Goal: Task Accomplishment & Management: Manage account settings

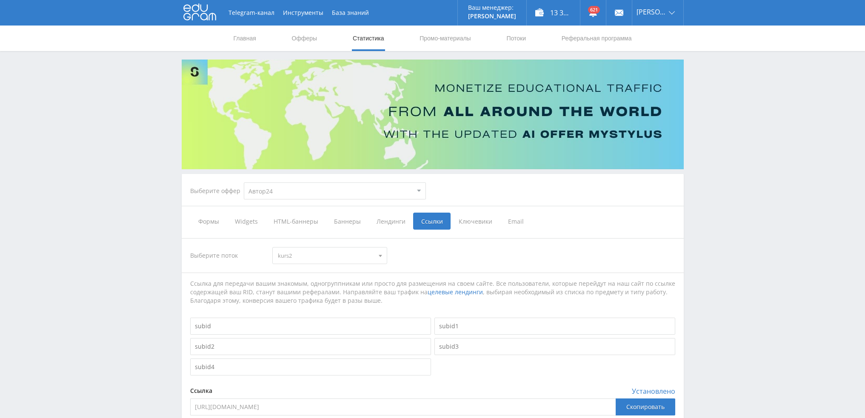
select select "1"
click at [514, 36] on link "Потоки" at bounding box center [516, 39] width 21 height 26
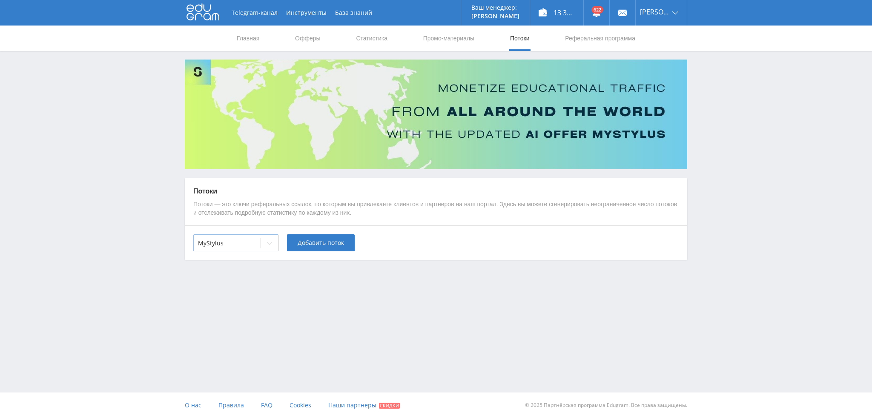
click at [252, 247] on div at bounding box center [227, 243] width 58 height 9
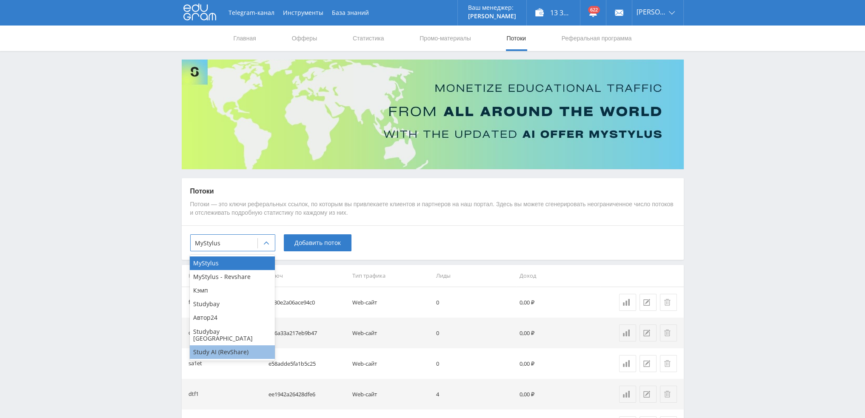
click at [236, 346] on div "Study AI (RevShare)" at bounding box center [232, 353] width 85 height 14
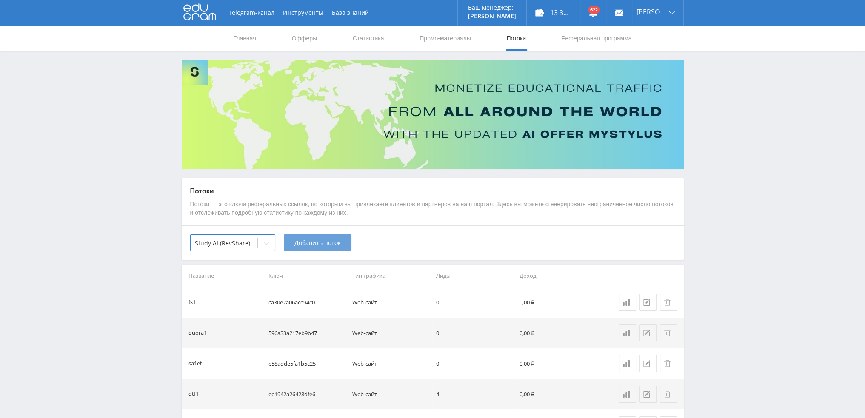
click at [317, 245] on span "Добавить поток" at bounding box center [317, 243] width 46 height 7
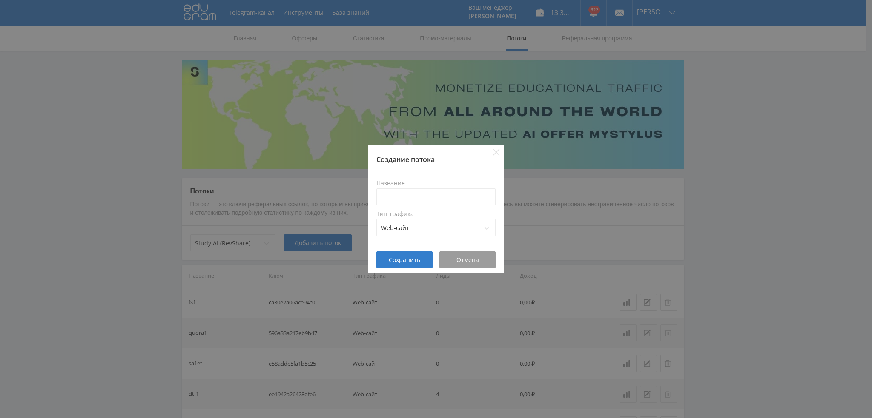
click at [419, 186] on label "Название" at bounding box center [435, 183] width 119 height 7
click at [417, 195] on input at bounding box center [435, 197] width 119 height 17
drag, startPoint x: 399, startPoint y: 196, endPoint x: 350, endPoint y: 200, distance: 49.2
click at [350, 200] on div "Создание потока Название ind Тип трафика Web-сайт Сохранить Отмена" at bounding box center [436, 209] width 872 height 418
type input "pika1ind"
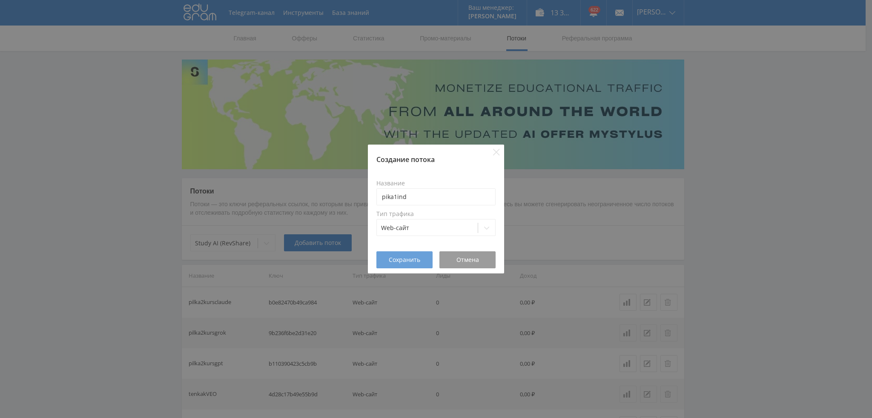
click at [399, 262] on span "Сохранить" at bounding box center [404, 260] width 31 height 7
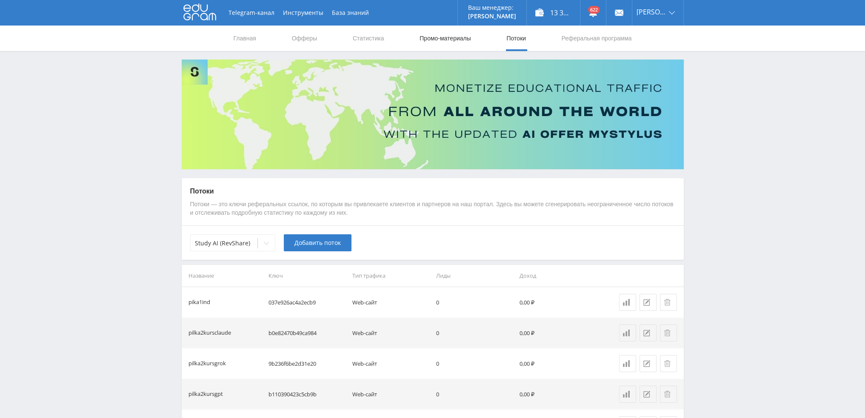
click at [432, 37] on link "Промо-материалы" at bounding box center [445, 39] width 53 height 26
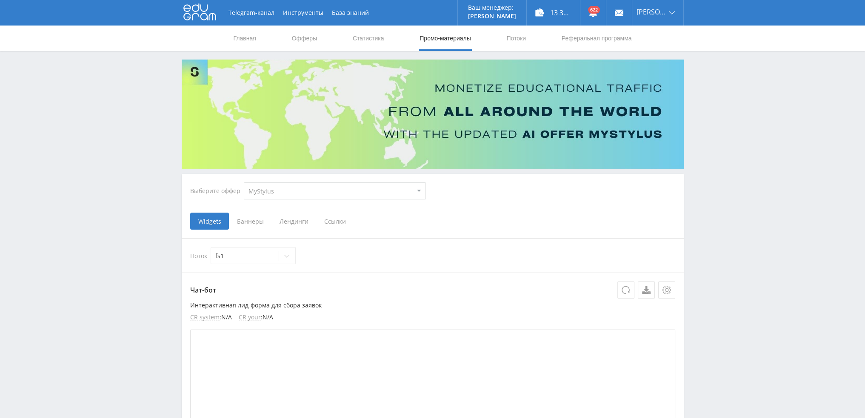
select select "376"
click at [244, 183] on select "MyStylus MyStylus - Revshare Кэмп Studybay Автор24 Studybay Brazil Study AI (Re…" at bounding box center [335, 191] width 182 height 17
select select "376"
click at [251, 220] on span "Ссылки" at bounding box center [248, 221] width 38 height 17
click at [0, 0] on input "Ссылки" at bounding box center [0, 0] width 0 height 0
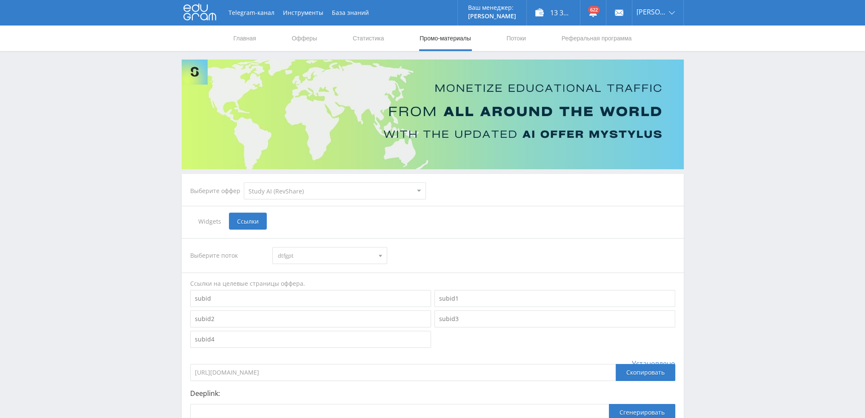
click at [307, 252] on span "dtfgpt" at bounding box center [326, 256] width 96 height 16
click at [308, 315] on button "pika1ind" at bounding box center [330, 317] width 114 height 12
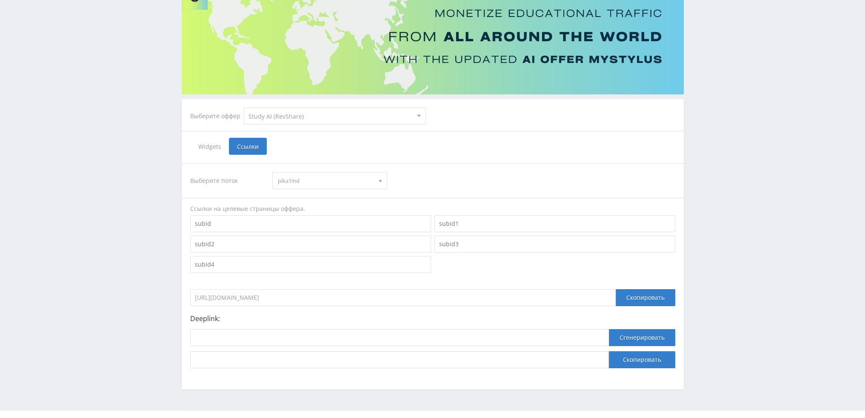
scroll to position [93, 0]
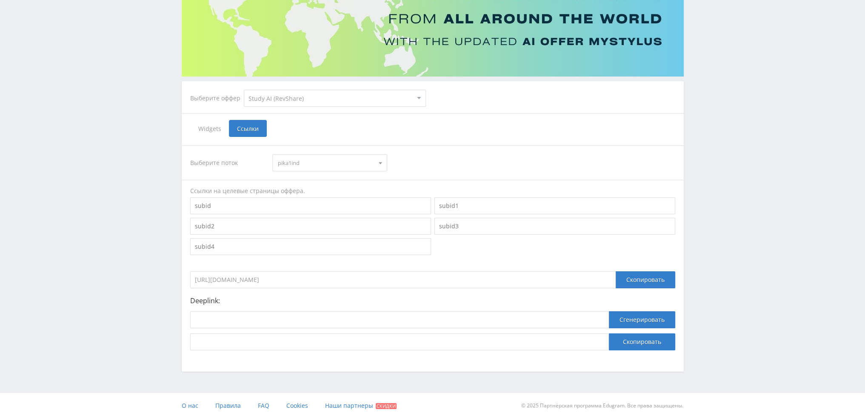
click at [347, 280] on input "https://eduforms.org/?rid=037e926ac4a2ecb9" at bounding box center [403, 280] width 426 height 17
click at [641, 283] on div "Скопировать" at bounding box center [646, 280] width 60 height 17
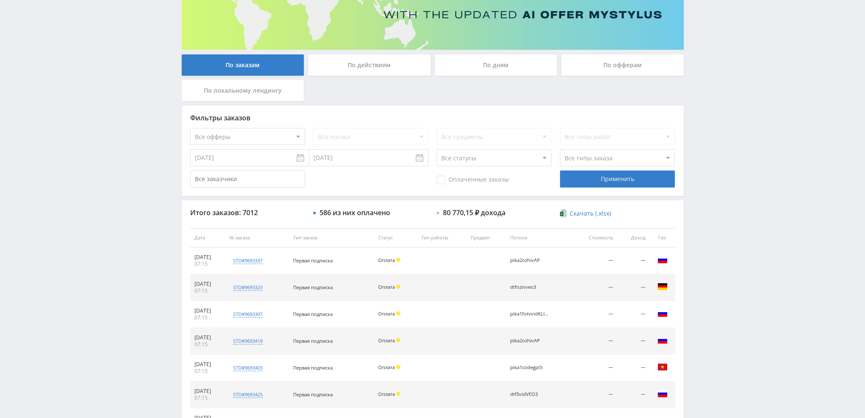
scroll to position [82, 0]
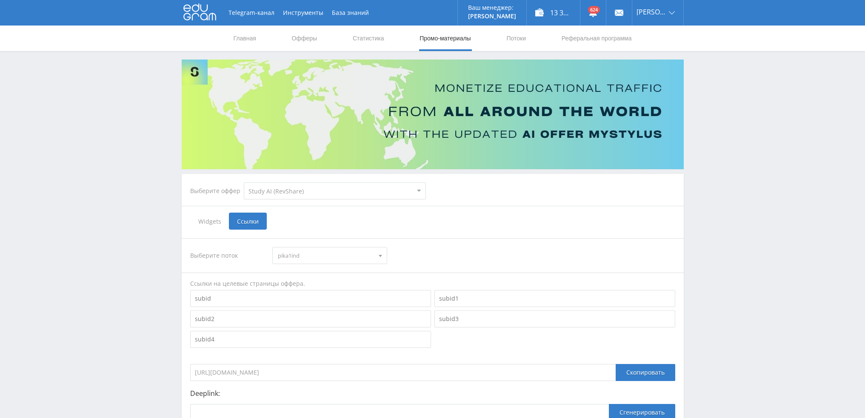
select select "376"
click at [369, 34] on link "Статистика" at bounding box center [368, 39] width 33 height 26
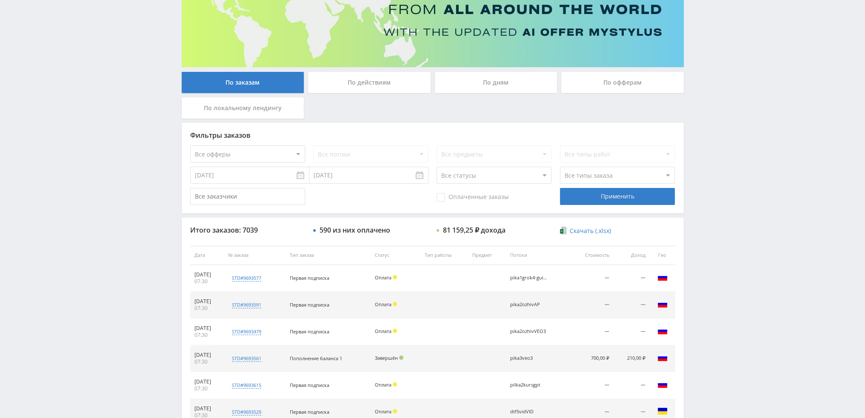
scroll to position [82, 0]
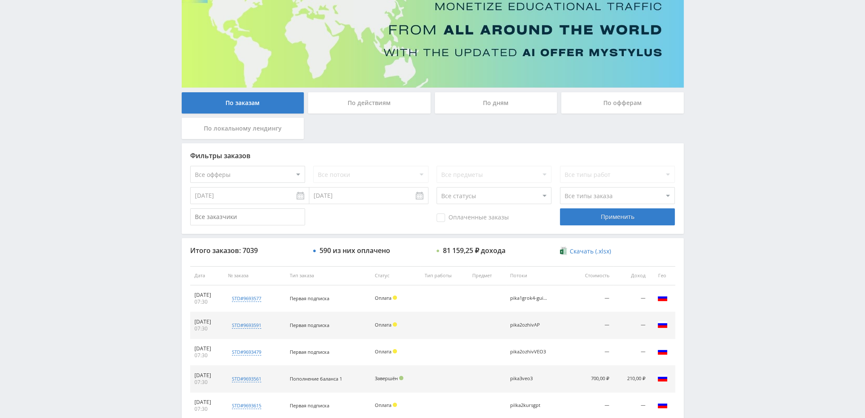
click at [495, 106] on div "По дням" at bounding box center [496, 102] width 123 height 21
click at [0, 0] on input "По дням" at bounding box center [0, 0] width 0 height 0
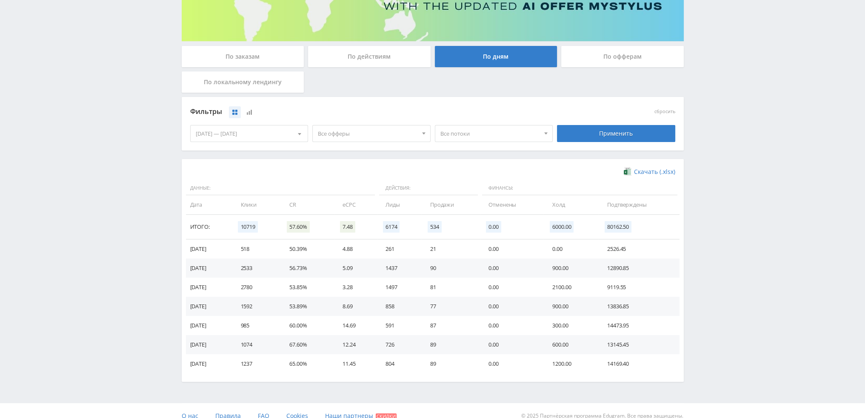
scroll to position [138, 0]
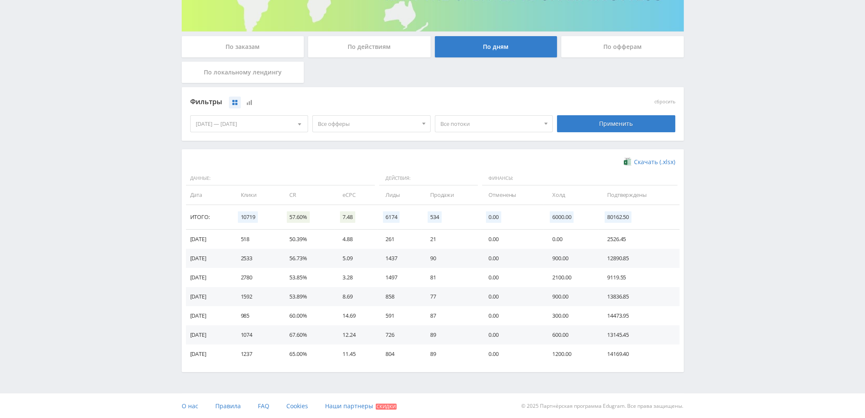
click at [389, 125] on span "Все офферы" at bounding box center [368, 124] width 100 height 16
click at [337, 178] on button "Кэмп" at bounding box center [371, 175] width 117 height 12
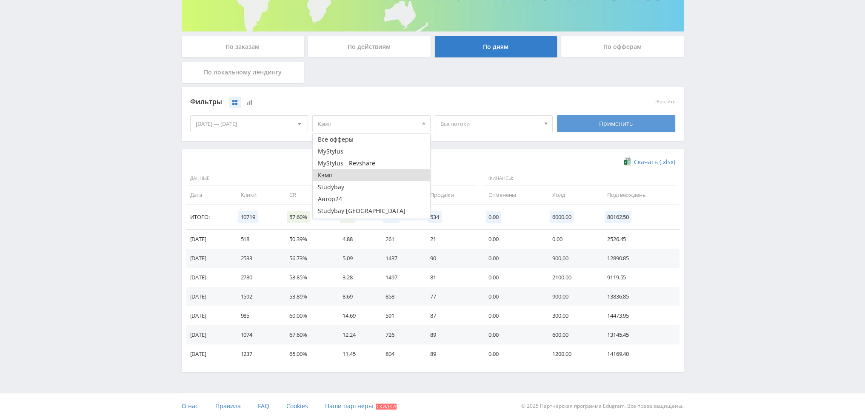
click at [614, 120] on div "Применить" at bounding box center [616, 123] width 118 height 17
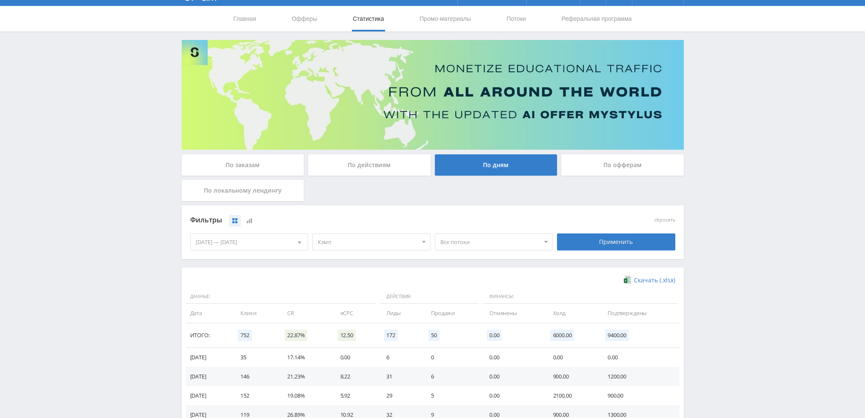
scroll to position [0, 0]
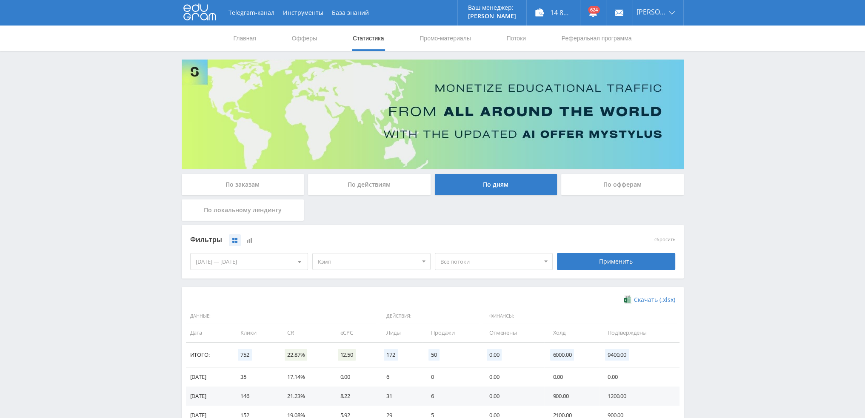
click at [342, 262] on span "Кэмп" at bounding box center [368, 262] width 100 height 16
click at [335, 339] on button "Автор24" at bounding box center [371, 337] width 117 height 12
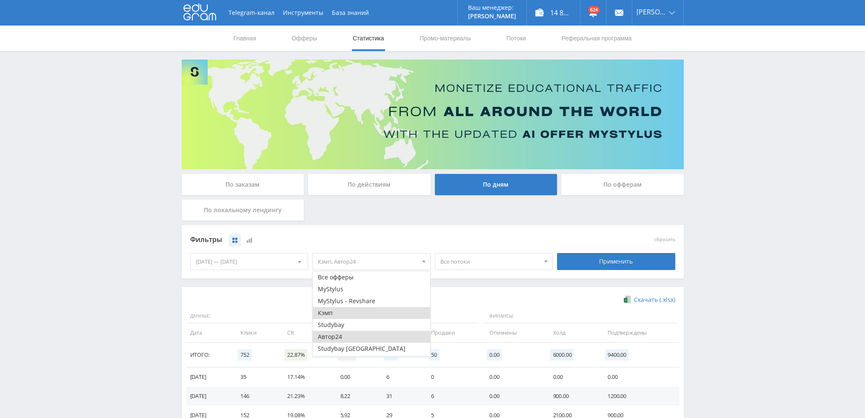
click at [338, 309] on button "Кэмп" at bounding box center [371, 313] width 117 height 12
click at [624, 266] on div "Применить" at bounding box center [616, 261] width 118 height 17
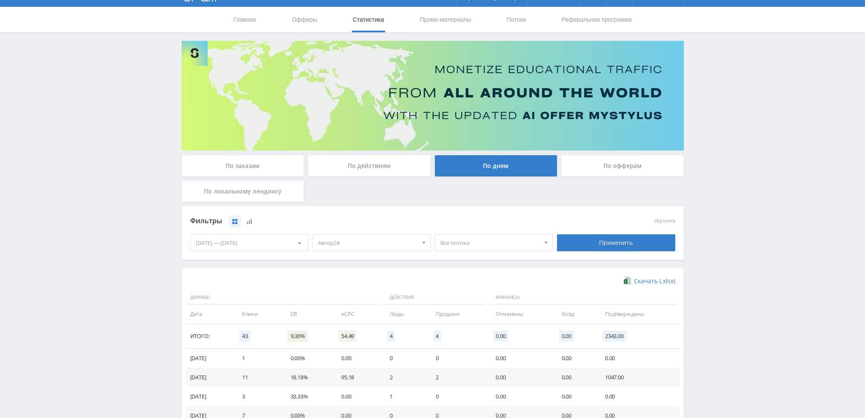
scroll to position [138, 0]
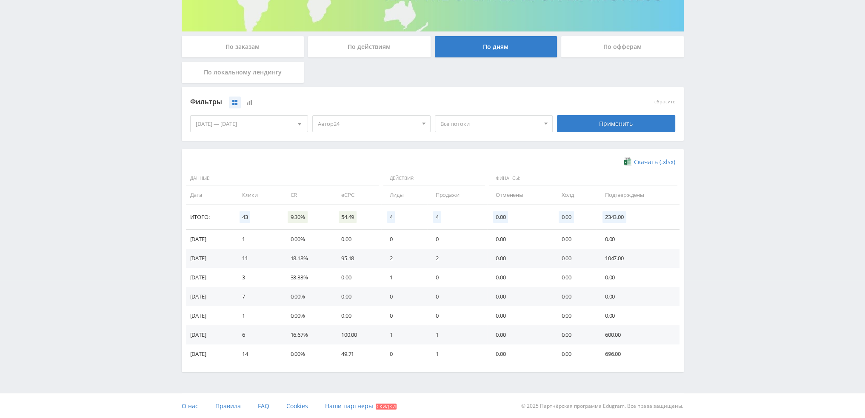
click at [366, 125] on span "Автор24" at bounding box center [368, 124] width 100 height 16
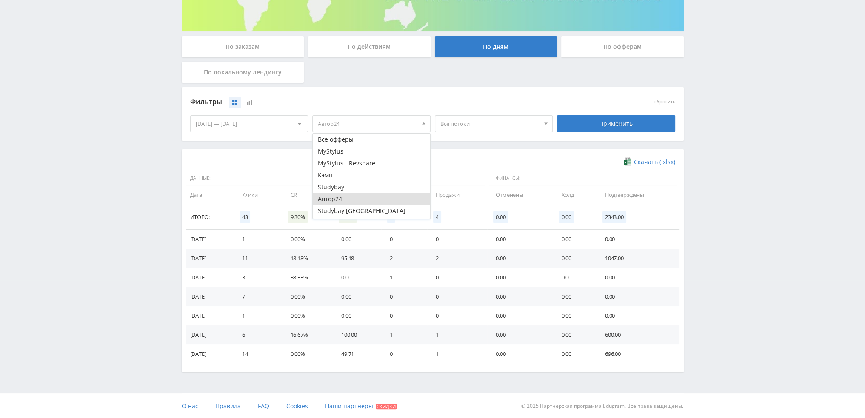
click at [343, 200] on button "Автор24" at bounding box center [371, 199] width 117 height 12
click at [344, 211] on button "Study AI (RevShare)" at bounding box center [371, 213] width 117 height 12
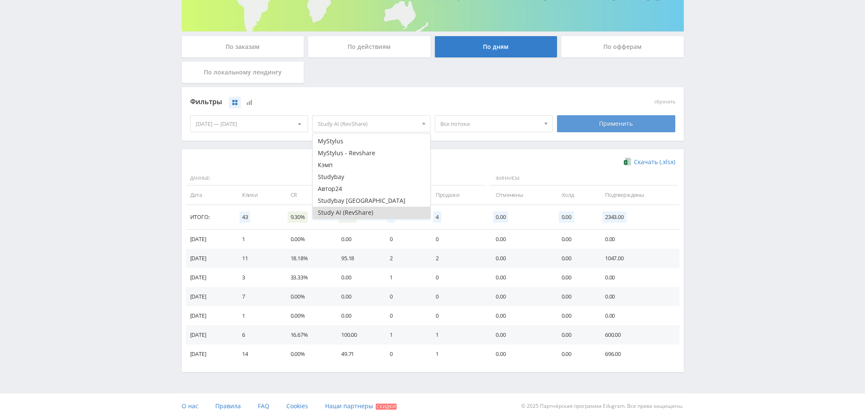
click at [619, 124] on div "Применить" at bounding box center [616, 123] width 118 height 17
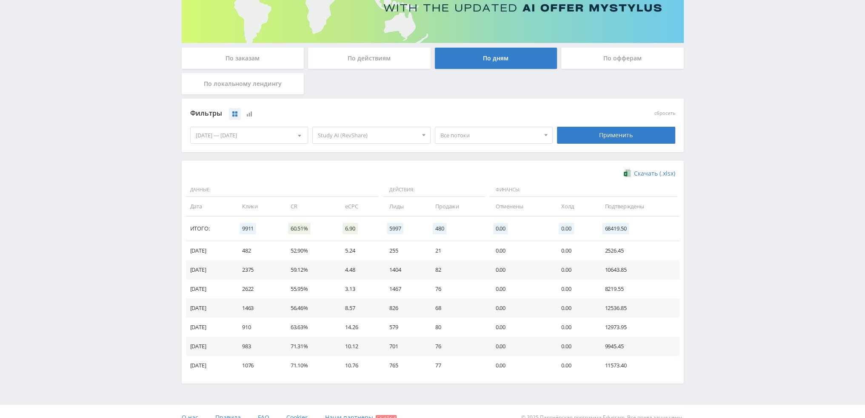
scroll to position [138, 0]
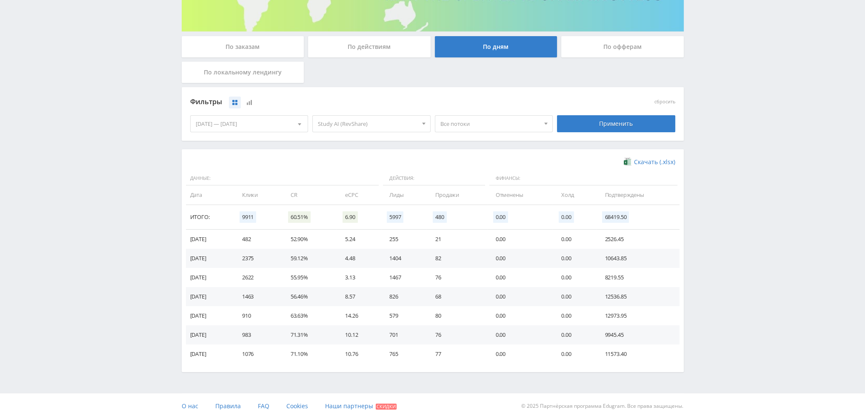
click at [263, 113] on div "25.09.2025 — 01.10.2025 Календарь Период Октябрь, 2025 Пн Вт Ср Чт Пт Сб Вс 29 …" at bounding box center [249, 124] width 123 height 24
click at [258, 125] on div "[DATE] — [DATE]" at bounding box center [249, 124] width 117 height 16
click at [238, 141] on span "Период" at bounding box center [241, 142] width 20 height 17
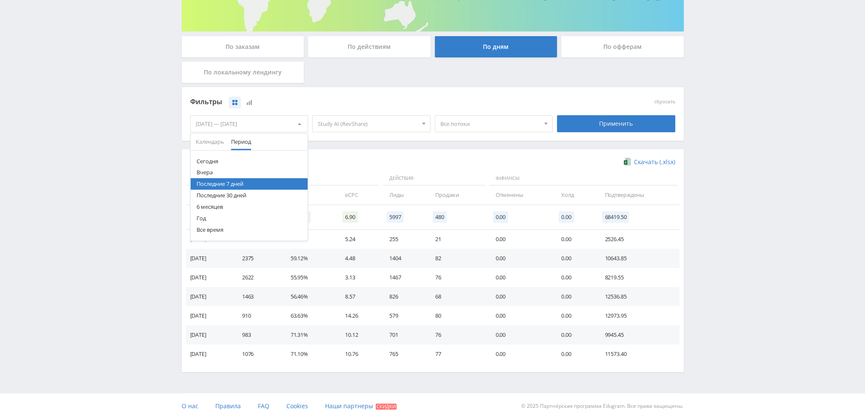
click at [227, 197] on button "Последние 30 дней" at bounding box center [249, 195] width 117 height 11
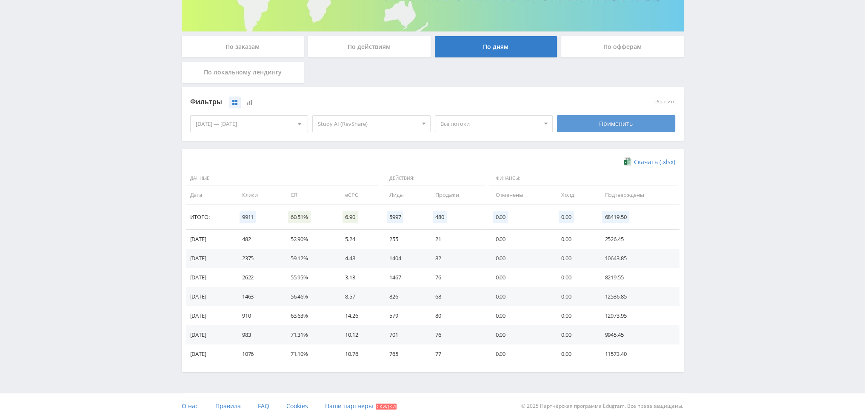
click at [635, 126] on div "Применить" at bounding box center [616, 123] width 118 height 17
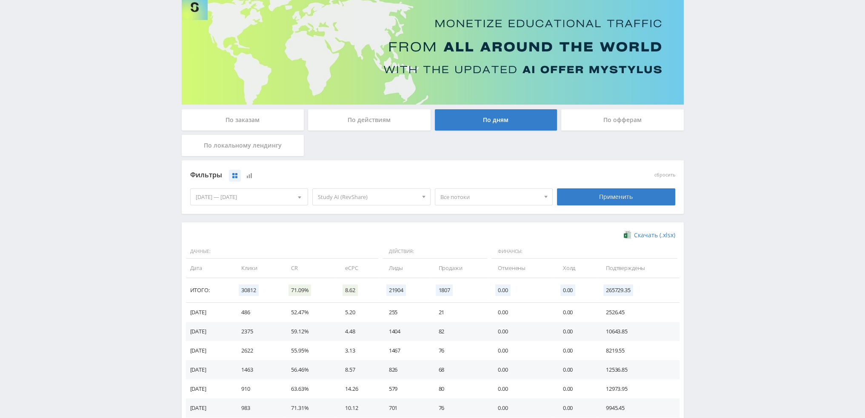
scroll to position [383, 0]
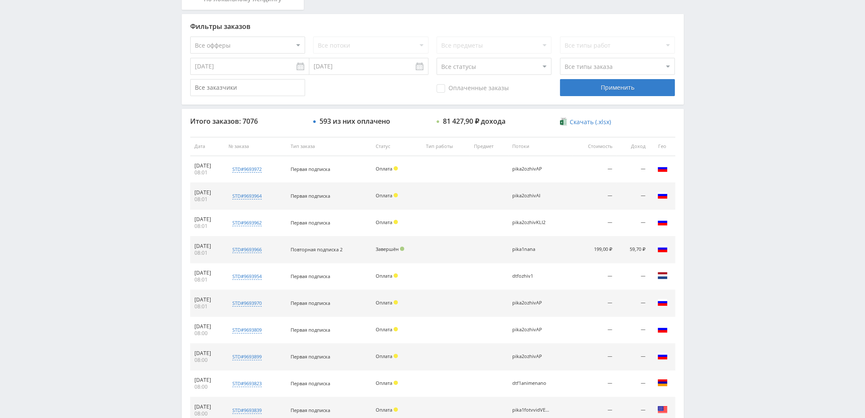
scroll to position [294, 0]
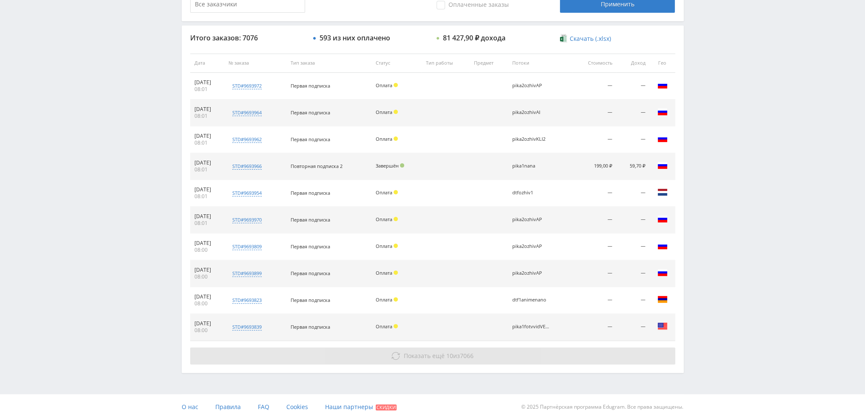
click at [460, 354] on span "Показать ещё 10 из 7066" at bounding box center [439, 356] width 70 height 8
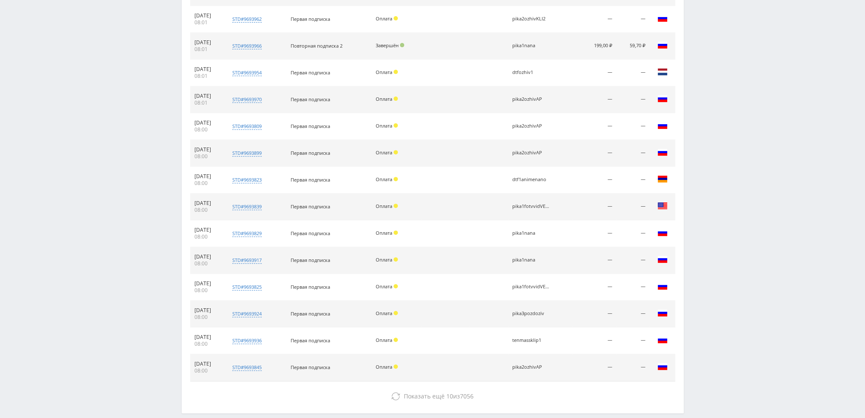
scroll to position [455, 0]
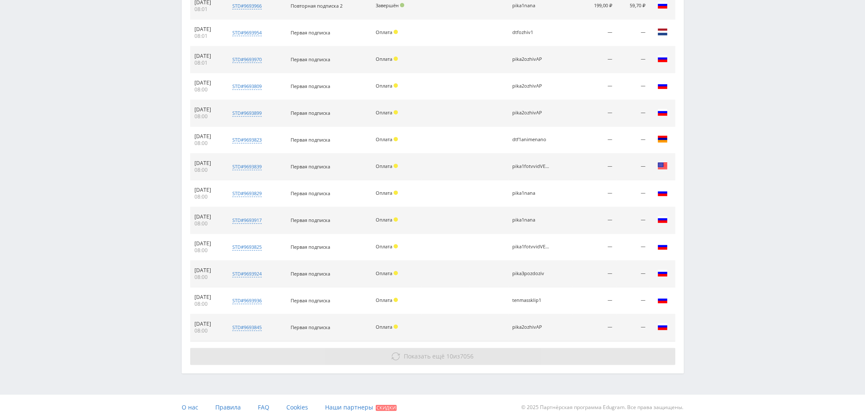
click at [465, 356] on span "7056" at bounding box center [467, 356] width 14 height 8
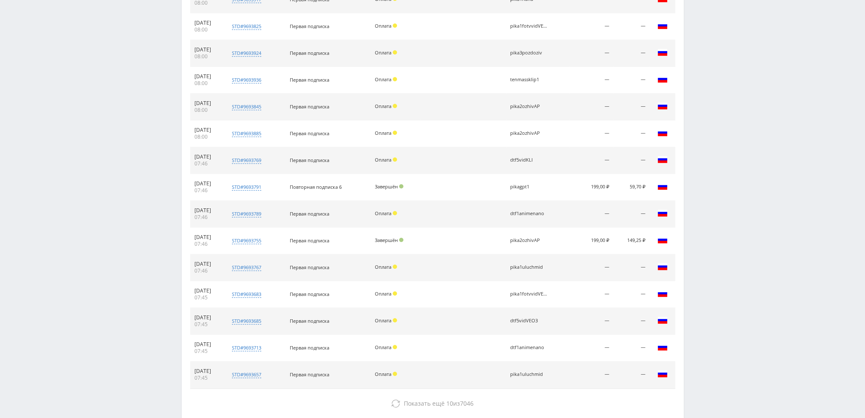
scroll to position [710, 0]
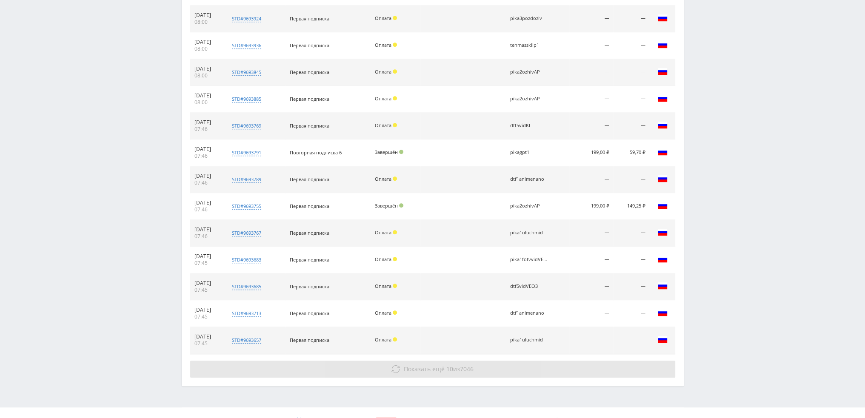
click at [451, 367] on span "10" at bounding box center [449, 369] width 7 height 8
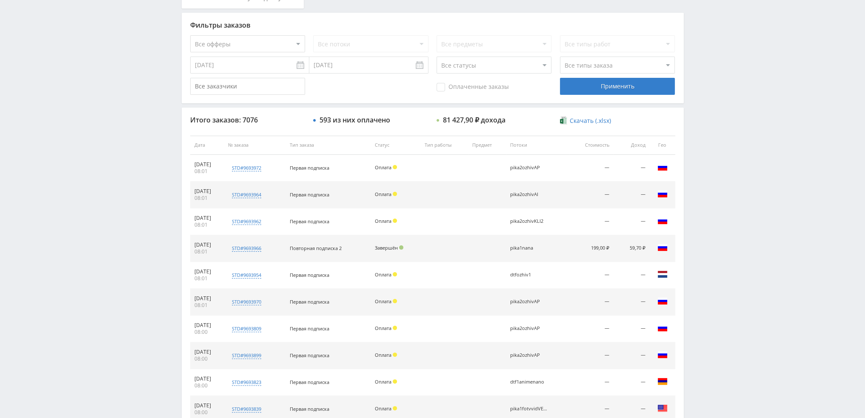
scroll to position [0, 0]
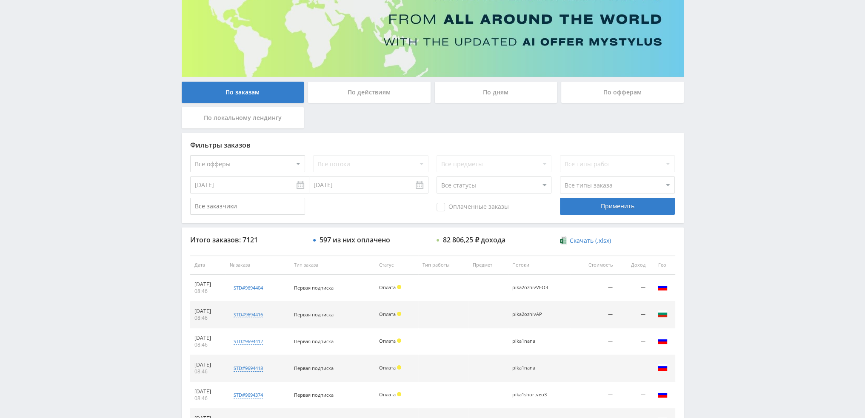
scroll to position [82, 0]
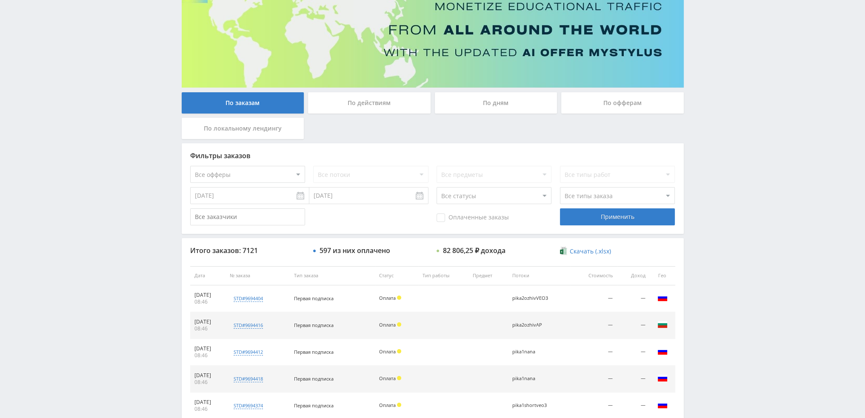
click at [484, 105] on div "По дням" at bounding box center [496, 102] width 123 height 21
click at [0, 0] on input "По дням" at bounding box center [0, 0] width 0 height 0
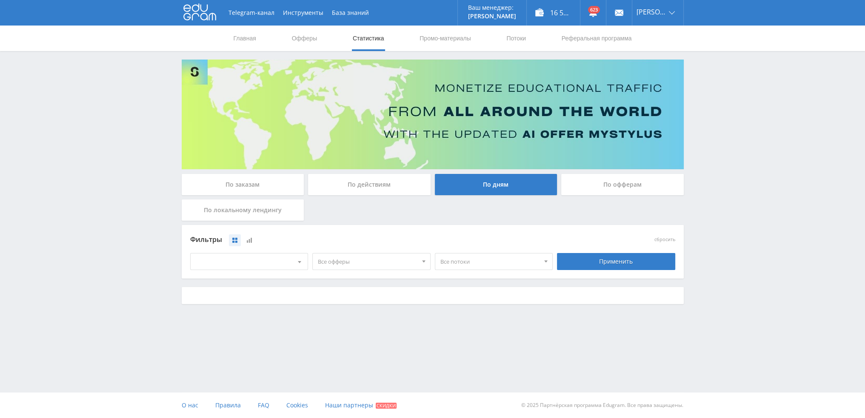
scroll to position [0, 0]
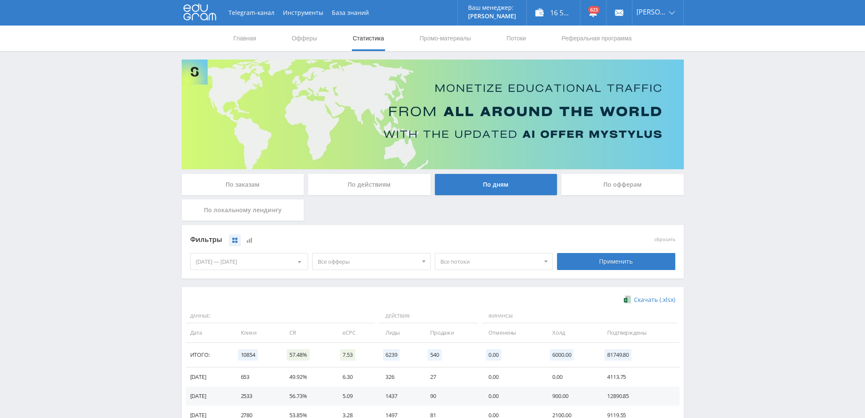
click at [274, 191] on div "По заказам" at bounding box center [243, 184] width 123 height 21
click at [0, 0] on input "По заказам" at bounding box center [0, 0] width 0 height 0
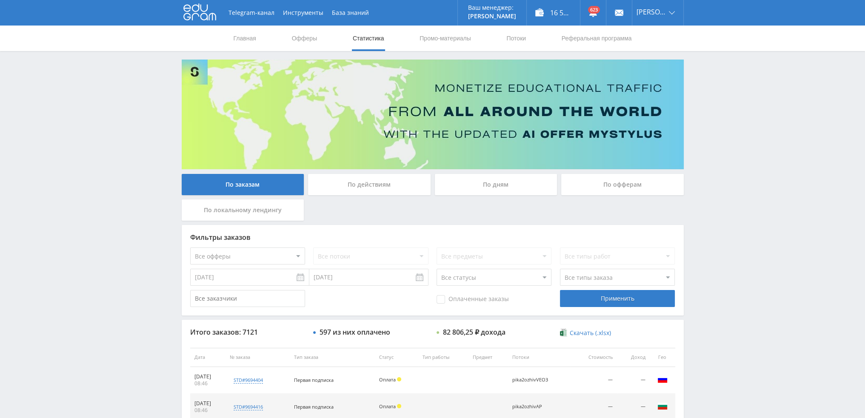
click at [283, 254] on select "Все офферы MyStylus MyStylus - Revshare Кэмп Studybay Автор24 Studybay [GEOGRAP…" at bounding box center [247, 256] width 115 height 17
select select "1"
click at [613, 298] on div "Применить" at bounding box center [617, 298] width 115 height 17
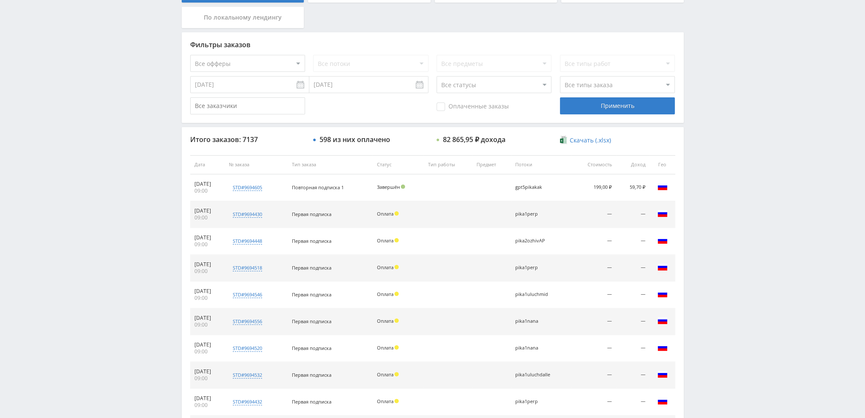
scroll to position [294, 0]
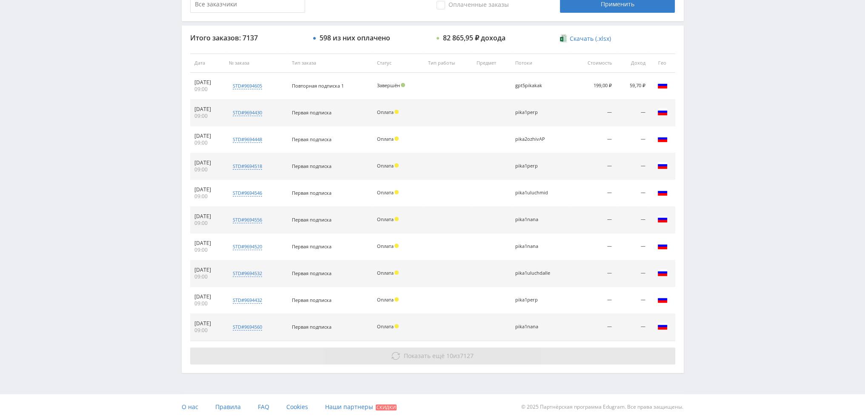
click at [480, 350] on button "Показать ещё 10 из 7127" at bounding box center [432, 356] width 485 height 17
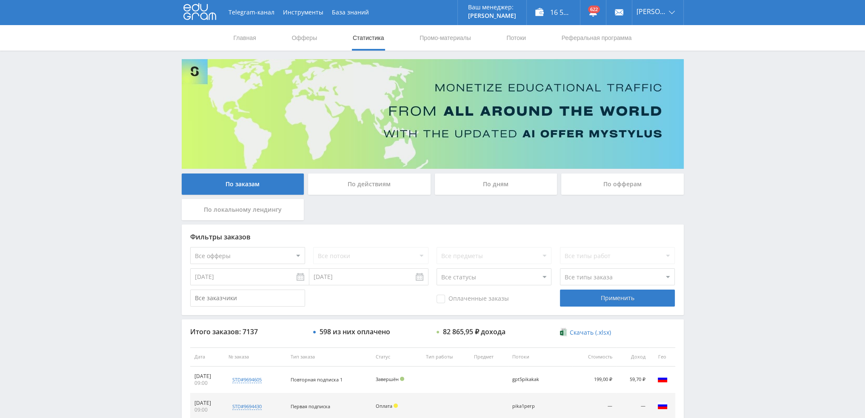
scroll to position [0, 0]
click at [487, 185] on div "По дням" at bounding box center [496, 184] width 123 height 21
click at [0, 0] on input "По дням" at bounding box center [0, 0] width 0 height 0
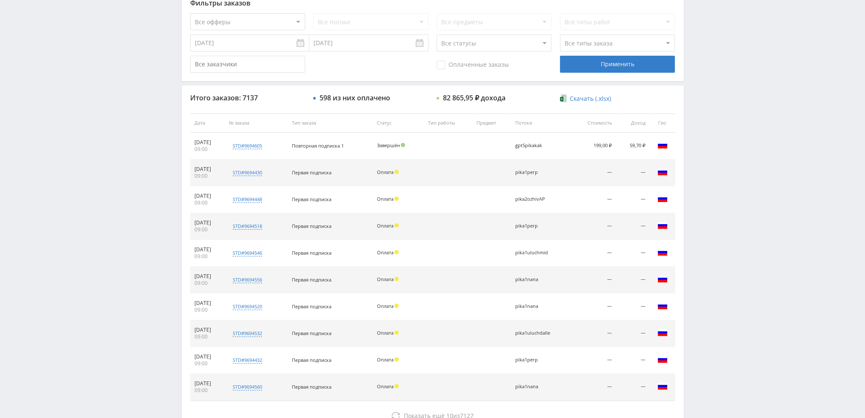
scroll to position [39, 0]
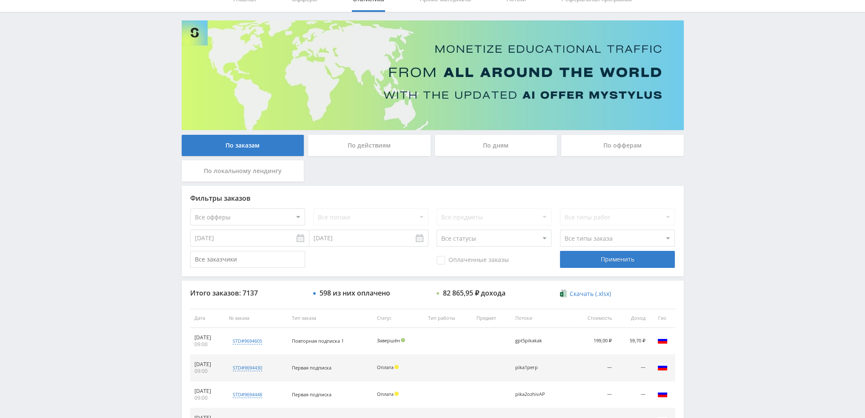
click at [513, 149] on div "По дням" at bounding box center [496, 145] width 123 height 21
click at [0, 0] on input "По дням" at bounding box center [0, 0] width 0 height 0
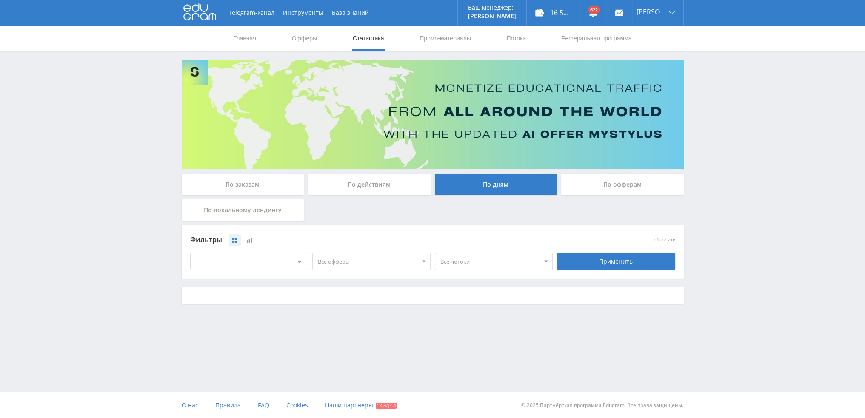
scroll to position [0, 0]
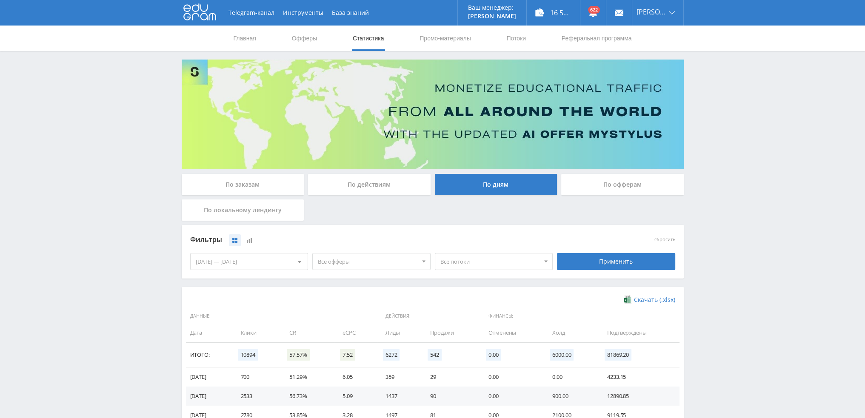
click at [359, 267] on span "Все офферы" at bounding box center [368, 262] width 100 height 16
click at [342, 316] on button "Кэмп" at bounding box center [371, 313] width 117 height 12
click at [597, 272] on div "Применить" at bounding box center [616, 262] width 123 height 24
click at [598, 264] on div "Применить" at bounding box center [616, 261] width 118 height 17
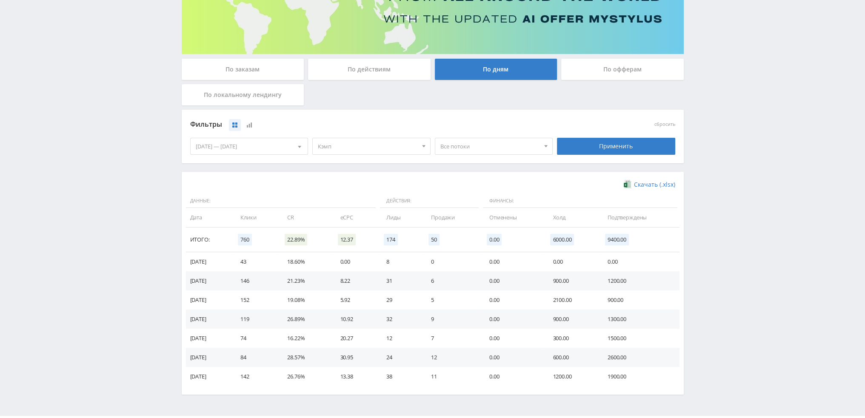
scroll to position [128, 0]
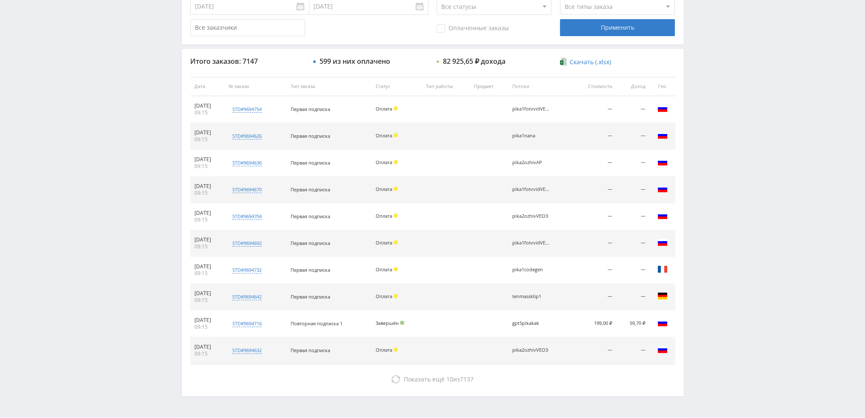
scroll to position [294, 0]
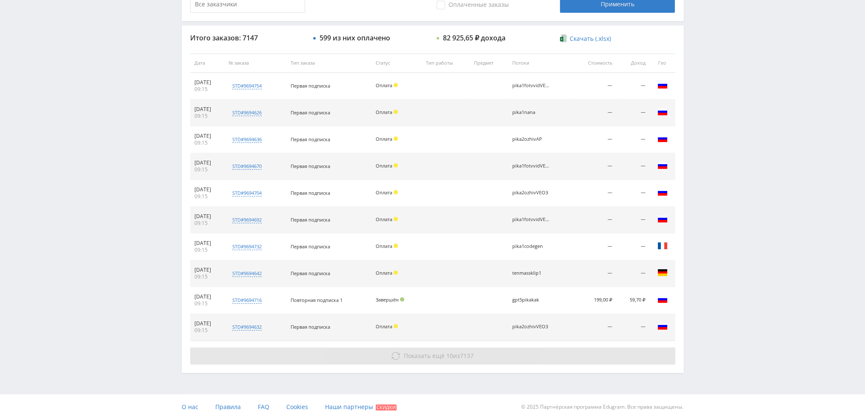
click at [497, 357] on button "Показать ещё 10 из 7137" at bounding box center [432, 356] width 485 height 17
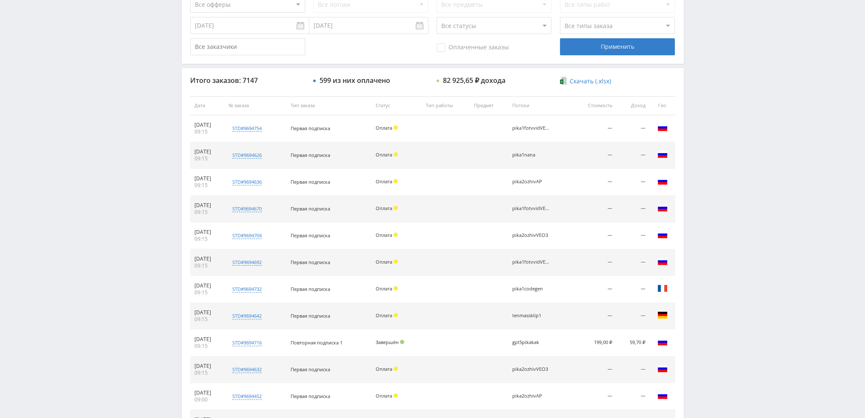
scroll to position [39, 0]
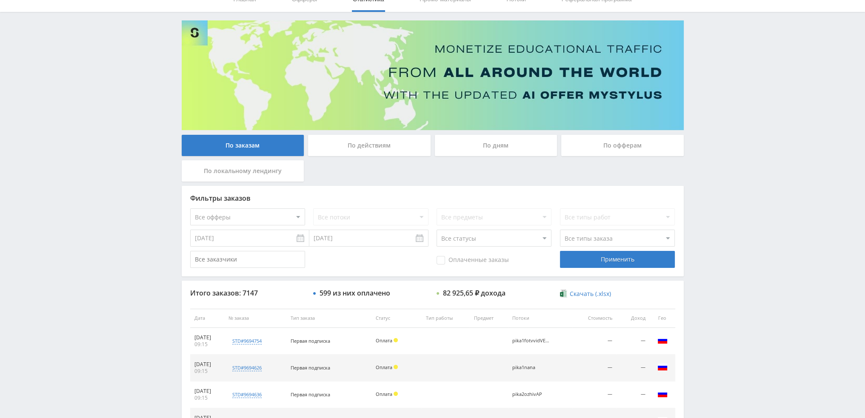
click at [506, 148] on div "По дням" at bounding box center [496, 145] width 123 height 21
click at [0, 0] on input "По дням" at bounding box center [0, 0] width 0 height 0
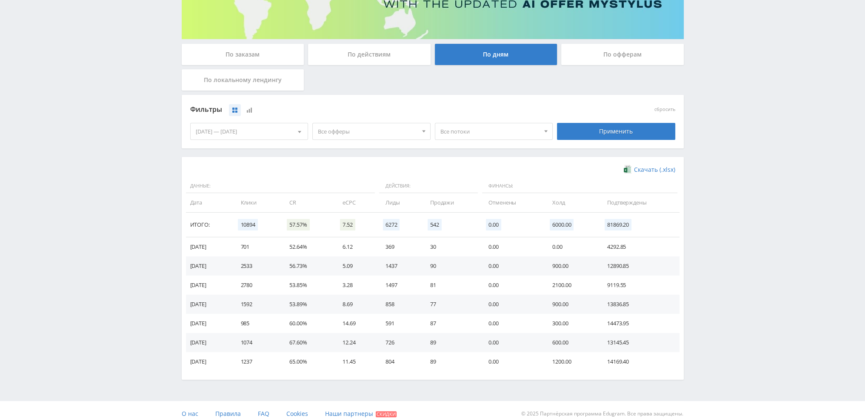
scroll to position [138, 0]
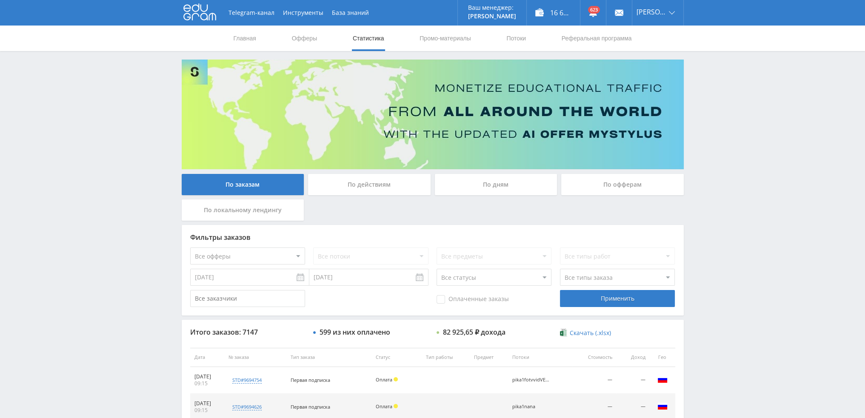
click at [505, 185] on div "По дням" at bounding box center [496, 184] width 123 height 21
click at [0, 0] on input "По дням" at bounding box center [0, 0] width 0 height 0
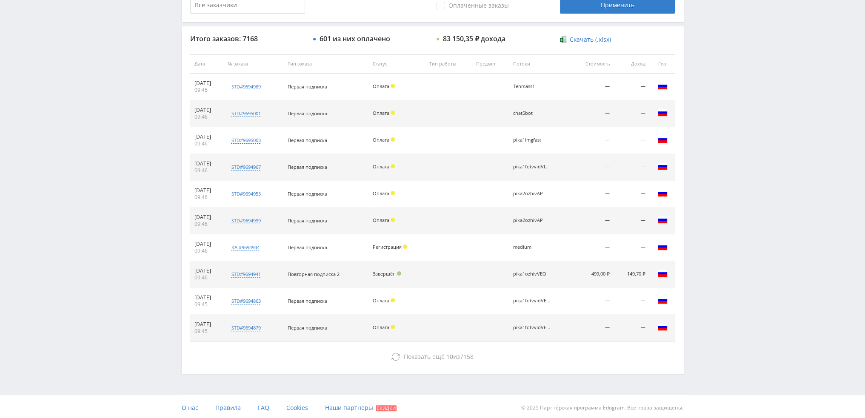
scroll to position [294, 0]
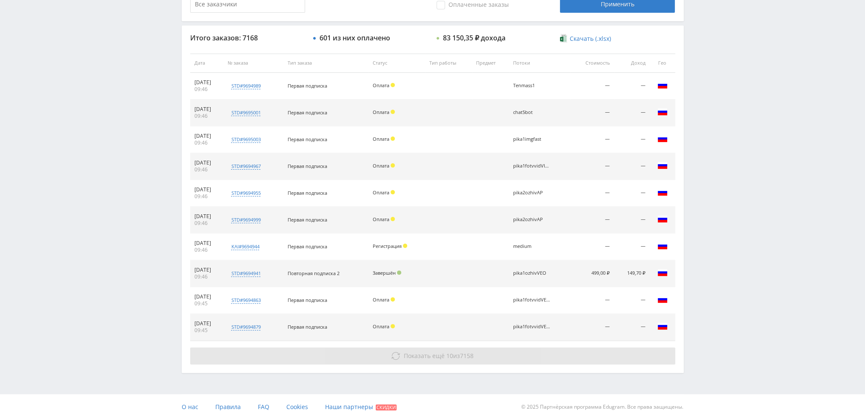
click at [418, 354] on span "Показать ещё" at bounding box center [424, 356] width 41 height 8
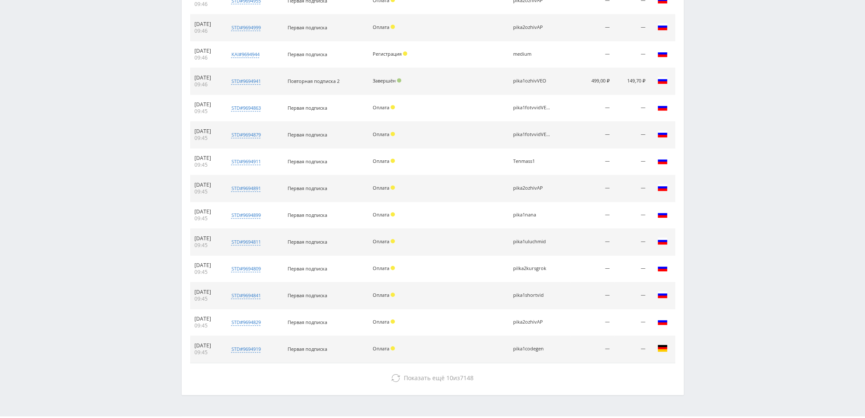
scroll to position [509, 0]
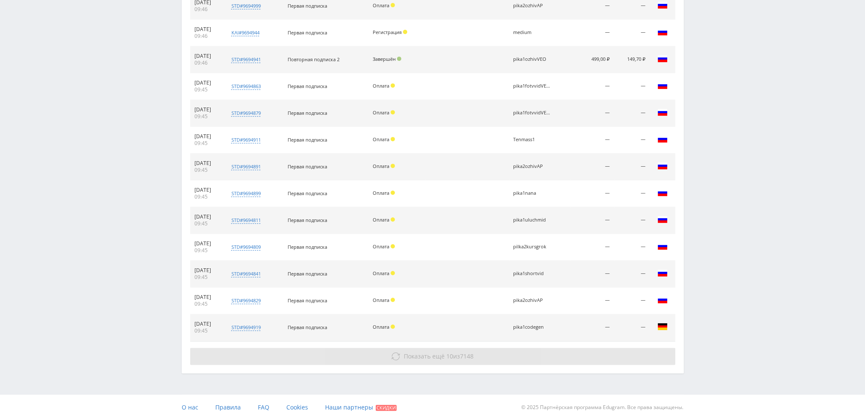
click at [419, 356] on span "Показать ещё" at bounding box center [424, 356] width 41 height 8
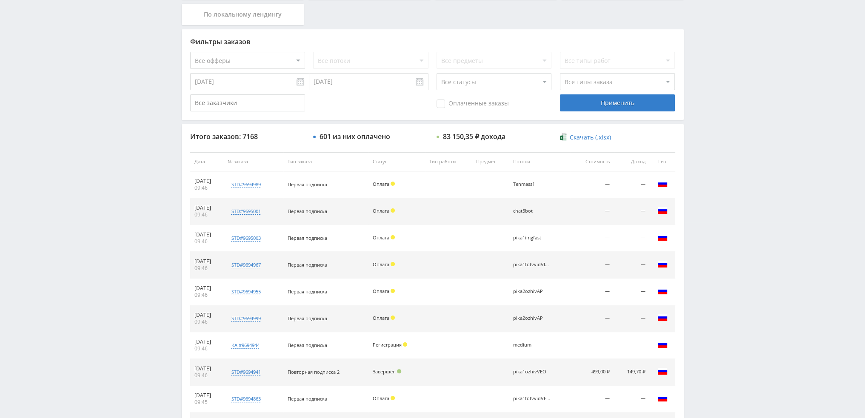
scroll to position [0, 0]
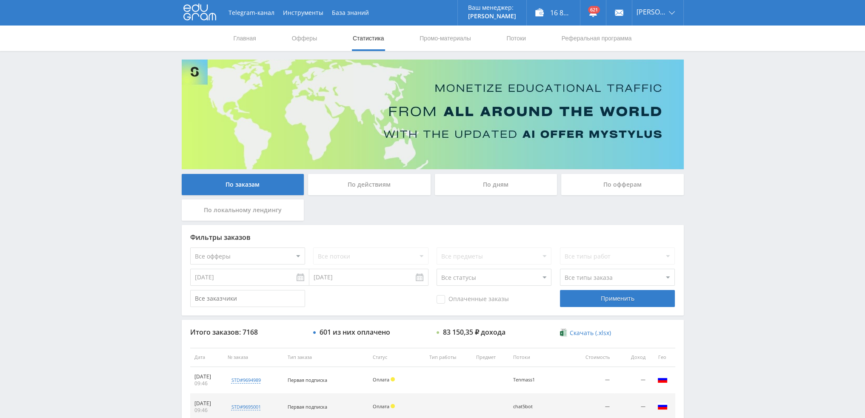
click at [495, 188] on div "По дням" at bounding box center [496, 184] width 123 height 21
click at [0, 0] on input "По дням" at bounding box center [0, 0] width 0 height 0
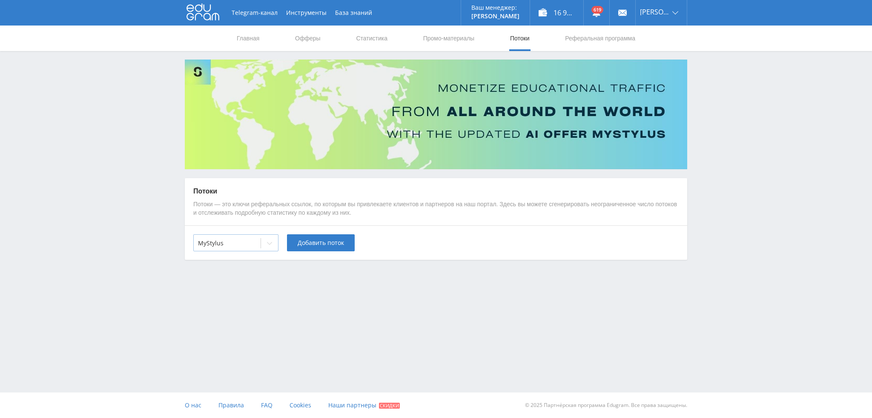
click at [240, 241] on div at bounding box center [227, 243] width 58 height 9
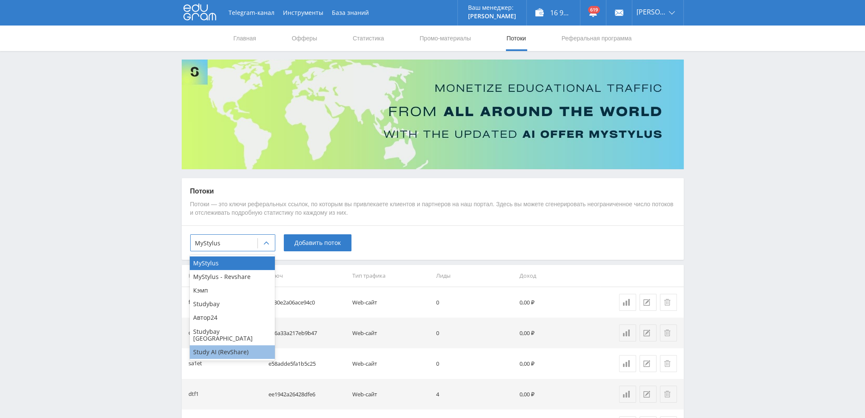
click at [230, 346] on div "Study AI (RevShare)" at bounding box center [232, 353] width 85 height 14
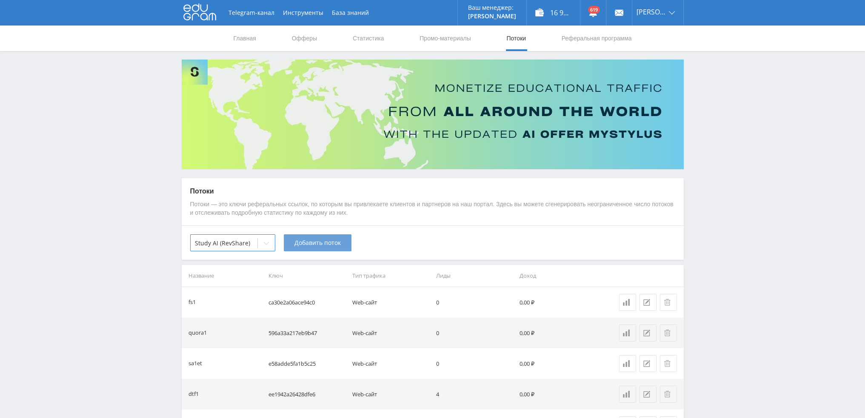
click at [315, 243] on span "Добавить поток" at bounding box center [317, 243] width 46 height 7
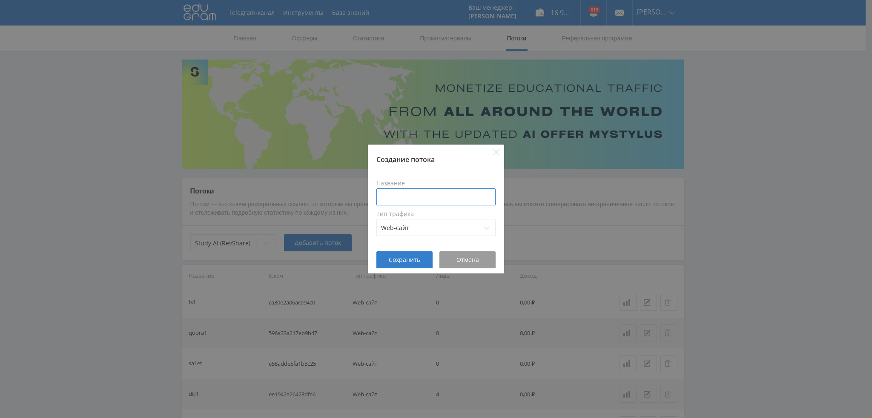
click at [429, 196] on input at bounding box center [435, 197] width 119 height 17
type input "tensoch"
click at [406, 257] on span "Сохранить" at bounding box center [404, 260] width 31 height 7
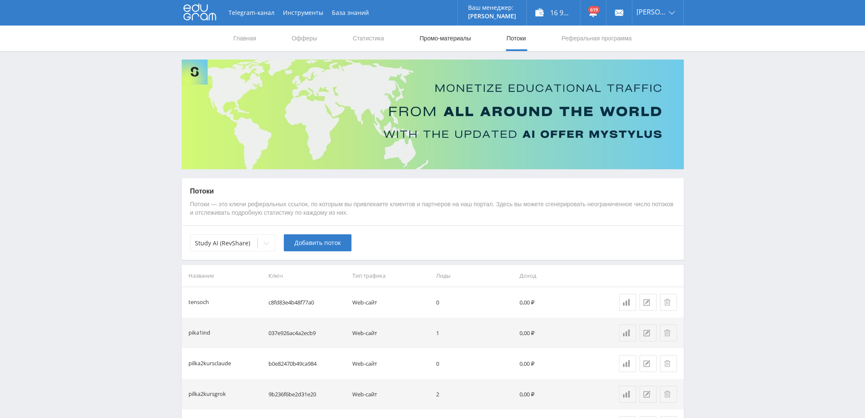
click at [434, 36] on link "Промо-материалы" at bounding box center [445, 39] width 53 height 26
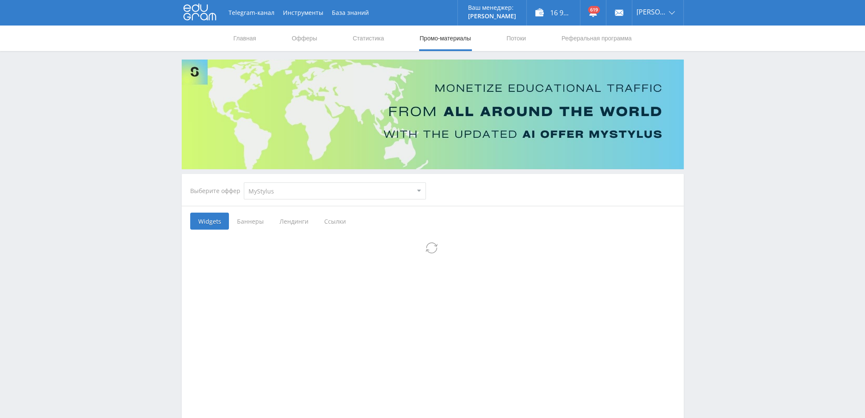
click at [272, 194] on select "MyStylus MyStylus - Revshare Кэмп Studybay Автор24 Studybay Brazil Study AI (Re…" at bounding box center [335, 191] width 182 height 17
select select "376"
click at [244, 183] on select "MyStylus MyStylus - Revshare Кэмп Studybay Автор24 Studybay Brazil Study AI (Re…" at bounding box center [335, 191] width 182 height 17
select select "376"
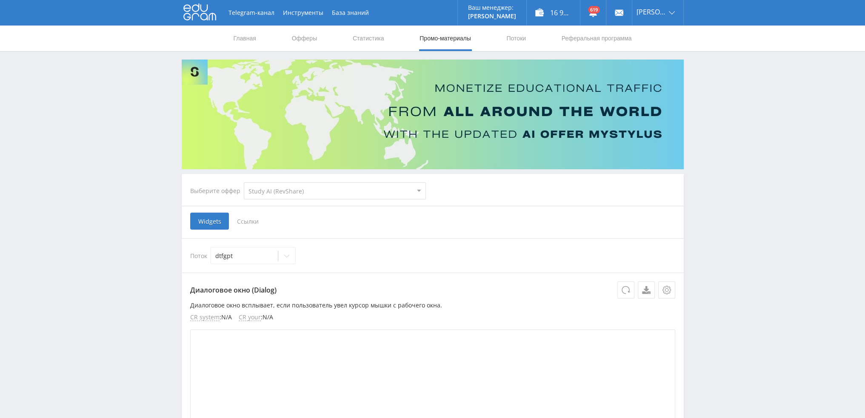
click at [249, 223] on span "Ссылки" at bounding box center [248, 221] width 38 height 17
click at [0, 0] on input "Ссылки" at bounding box center [0, 0] width 0 height 0
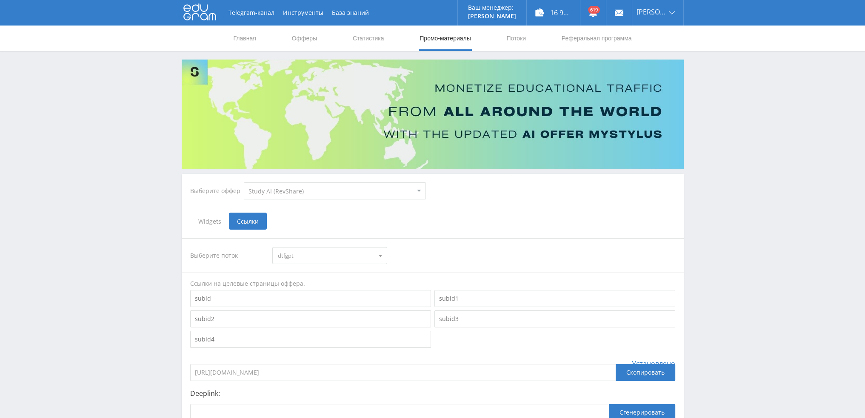
click at [312, 253] on span "dtfgpt" at bounding box center [326, 256] width 96 height 16
click at [318, 290] on button "tensoch" at bounding box center [330, 292] width 114 height 12
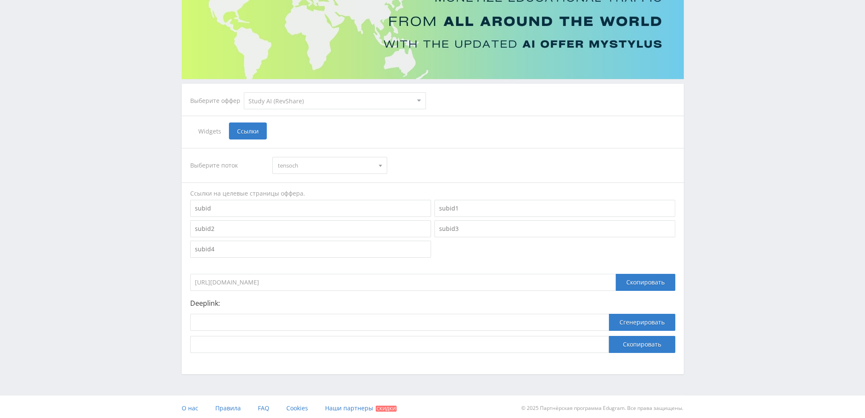
scroll to position [93, 0]
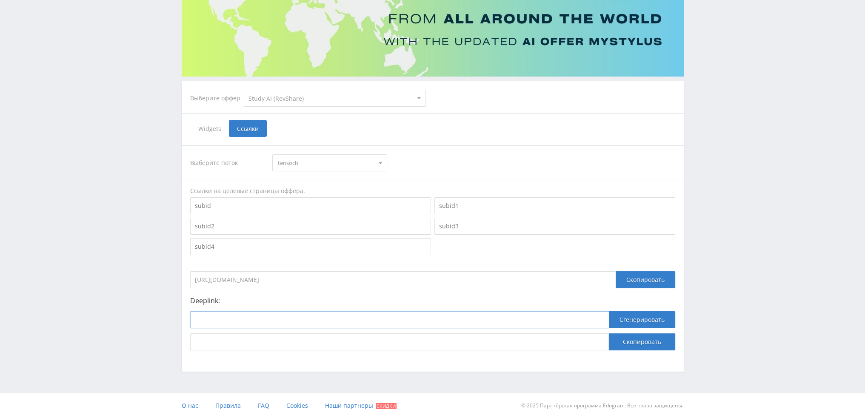
click at [315, 325] on input at bounding box center [399, 320] width 419 height 17
paste input "https://study24.ai/chat/chat_gpt5"
type input "https://study24.ai/chat/chat_gpt5"
click at [654, 318] on button "Сгенерировать" at bounding box center [642, 320] width 66 height 17
click at [648, 342] on button "Скопировать" at bounding box center [642, 342] width 66 height 17
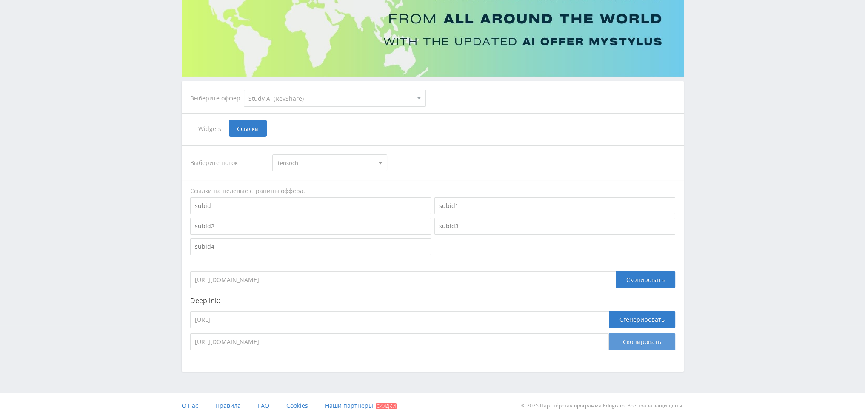
click at [632, 337] on button "Скопировать" at bounding box center [642, 342] width 66 height 17
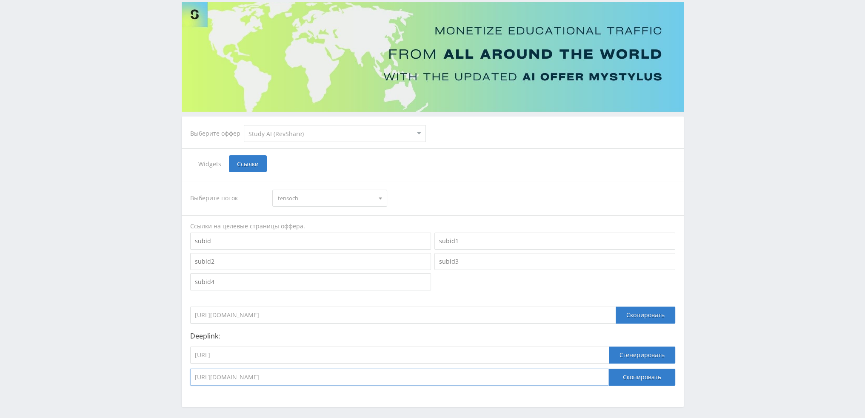
scroll to position [0, 0]
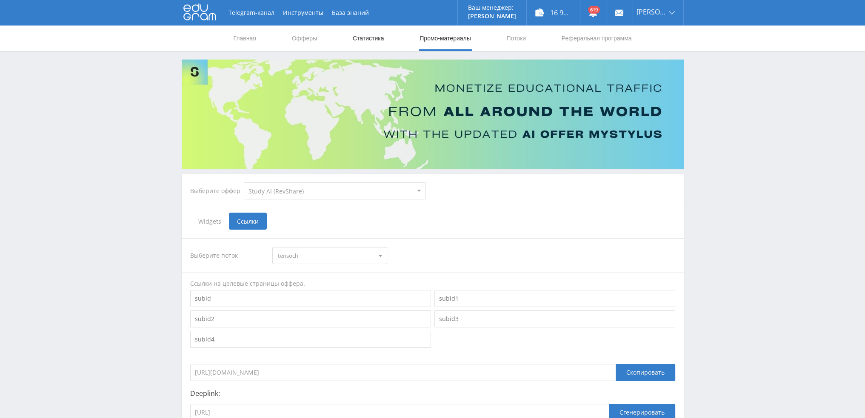
click at [363, 31] on link "Статистика" at bounding box center [368, 39] width 33 height 26
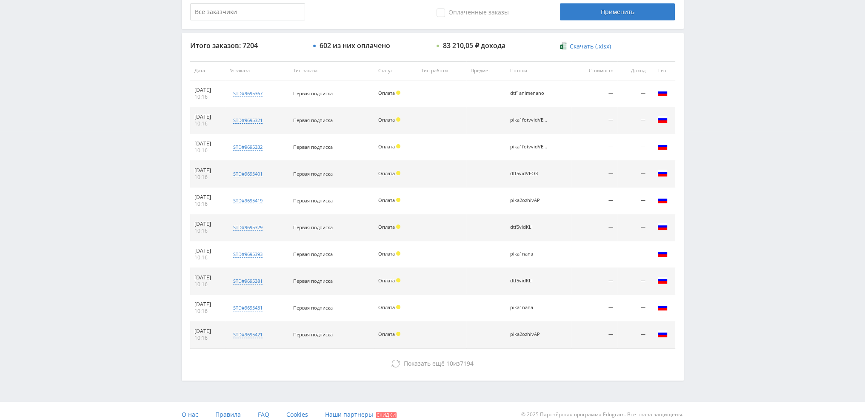
scroll to position [294, 0]
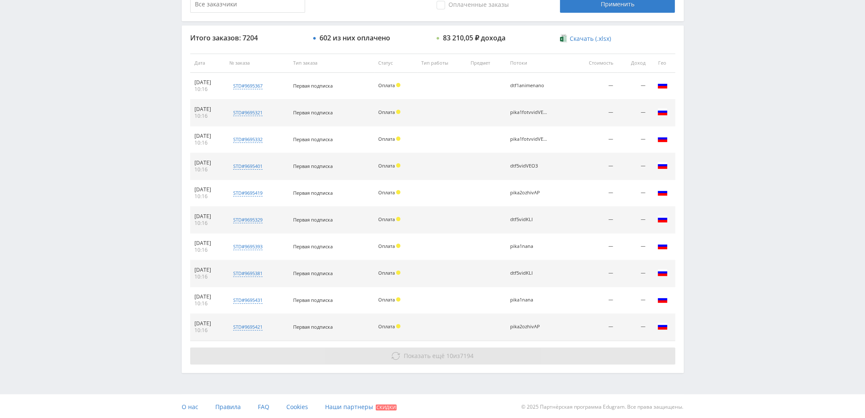
click at [462, 352] on span "7194" at bounding box center [467, 356] width 14 height 8
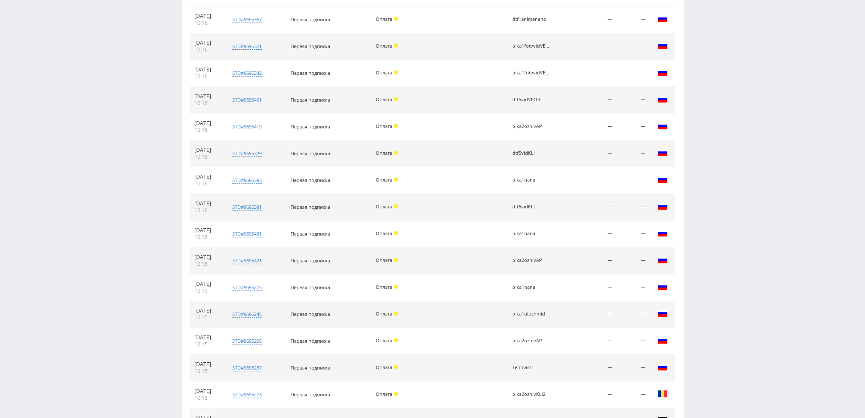
scroll to position [381, 0]
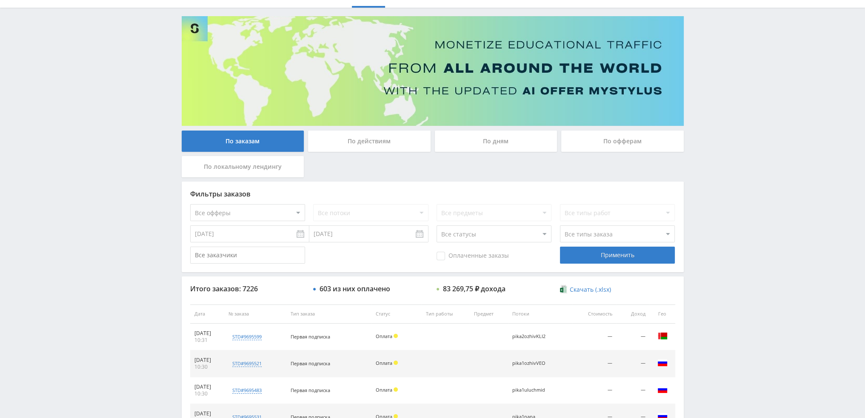
scroll to position [294, 0]
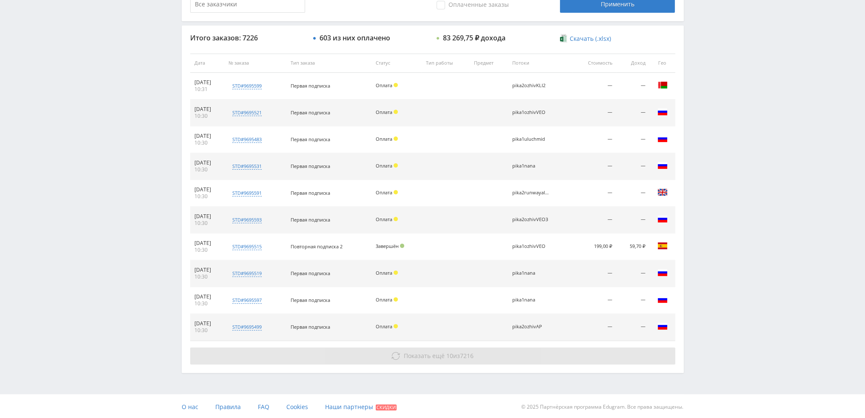
click at [415, 355] on span "Показать ещё" at bounding box center [424, 356] width 41 height 8
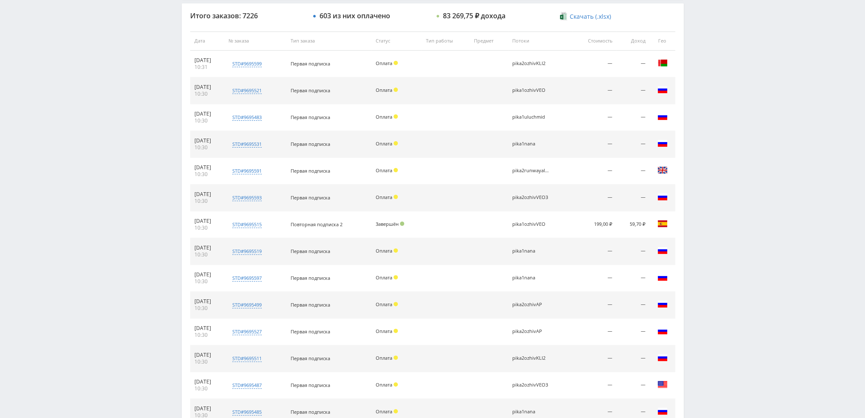
scroll to position [61, 0]
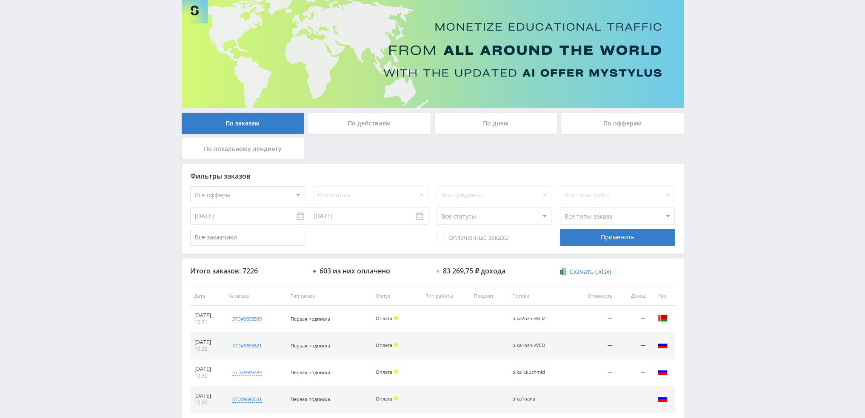
click at [495, 129] on div "По дням" at bounding box center [496, 123] width 123 height 21
click at [0, 0] on input "По дням" at bounding box center [0, 0] width 0 height 0
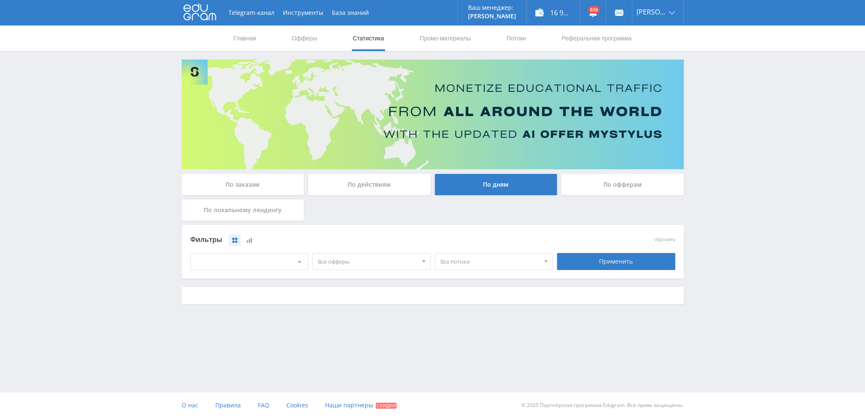
scroll to position [0, 0]
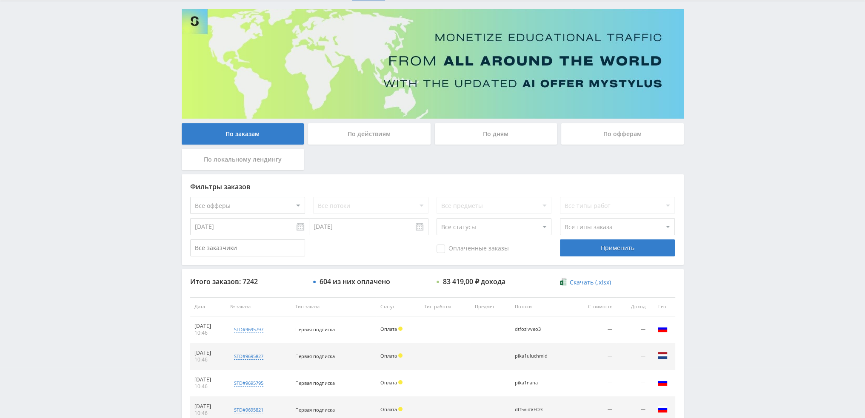
scroll to position [43, 0]
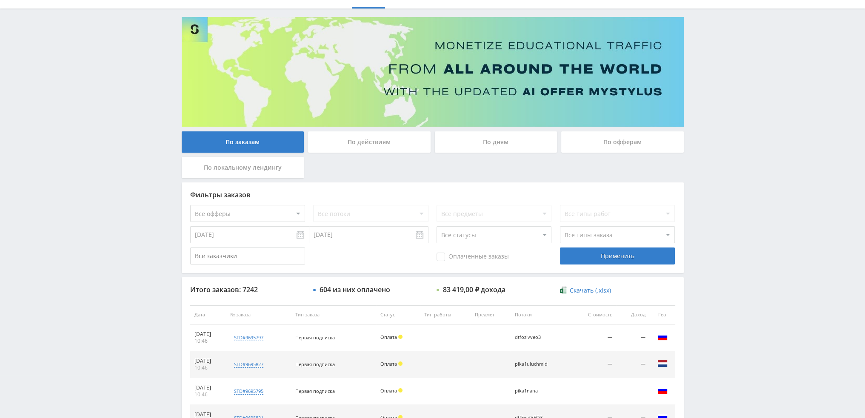
click at [495, 141] on div "По дням" at bounding box center [496, 142] width 123 height 21
click at [0, 0] on input "По дням" at bounding box center [0, 0] width 0 height 0
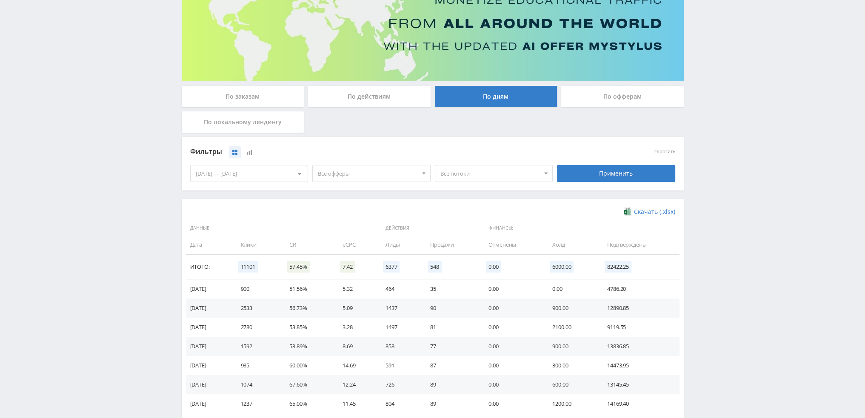
scroll to position [138, 0]
